Goal: Find contact information

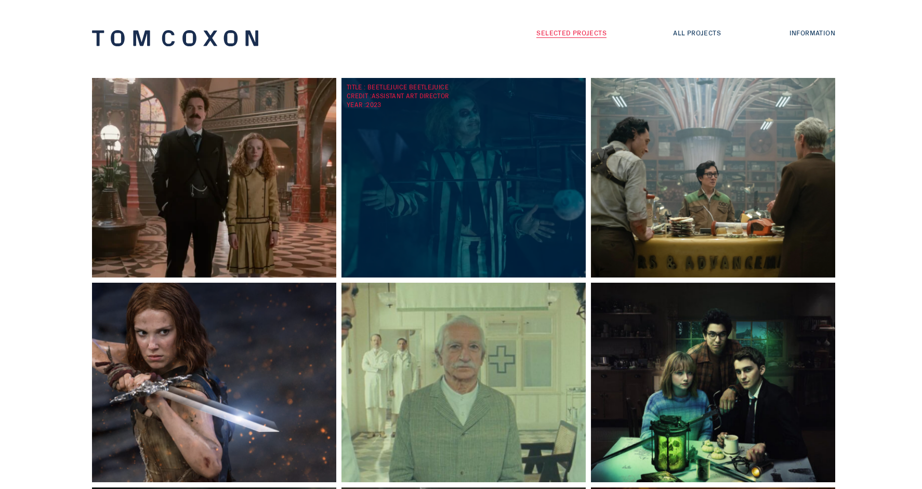
click at [432, 139] on div "TITLE : Beetlejuice Beetlejuice CREDIT : Assistant Art Director YEAR : 2023" at bounding box center [465, 177] width 249 height 199
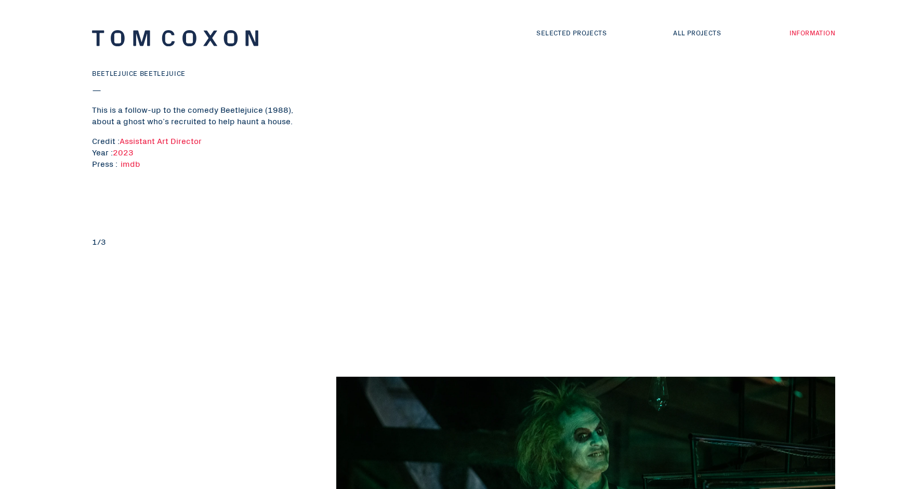
click at [796, 30] on link "Information" at bounding box center [812, 33] width 46 height 10
